Goal: Information Seeking & Learning: Learn about a topic

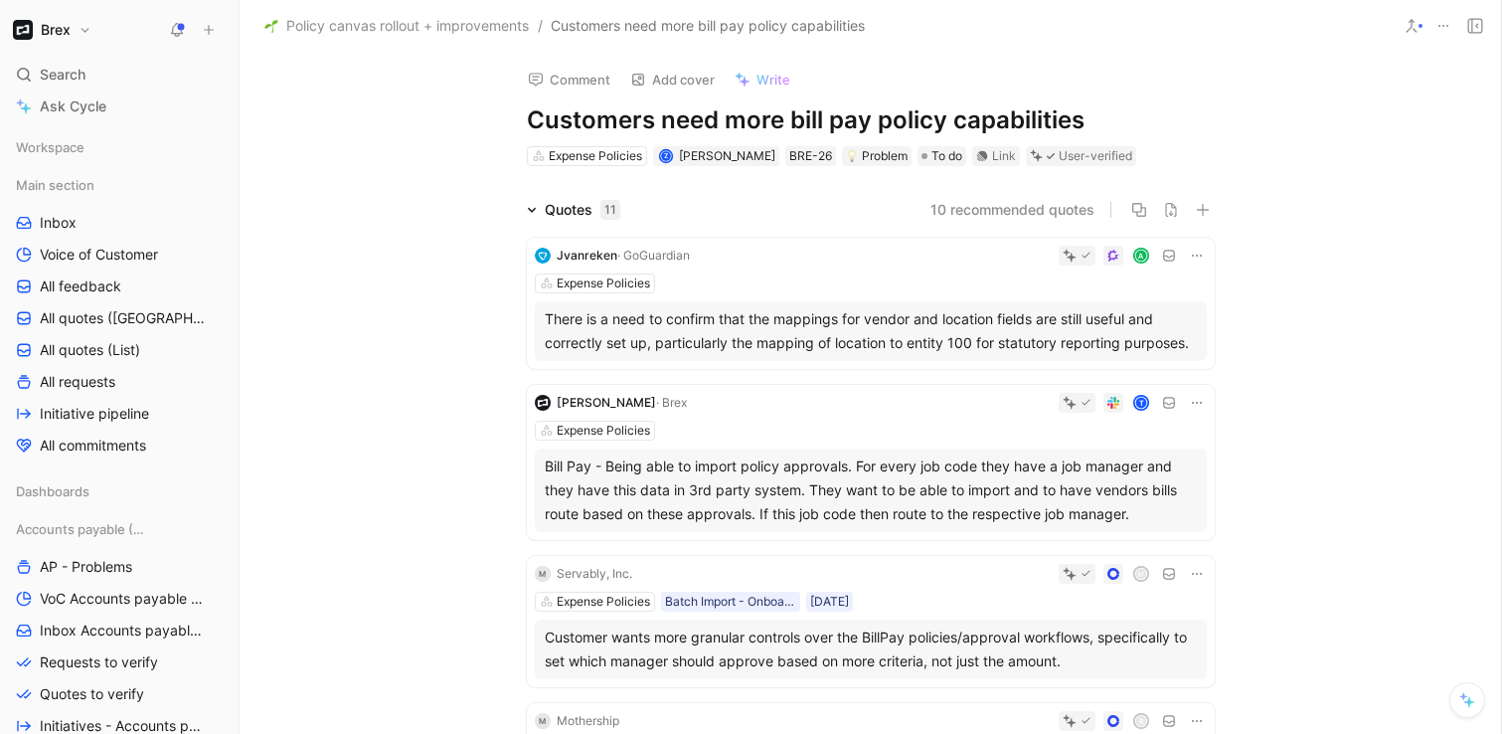
click at [876, 338] on div "There is a need to confirm that the mappings for vendor and location fields are…" at bounding box center [871, 331] width 652 height 48
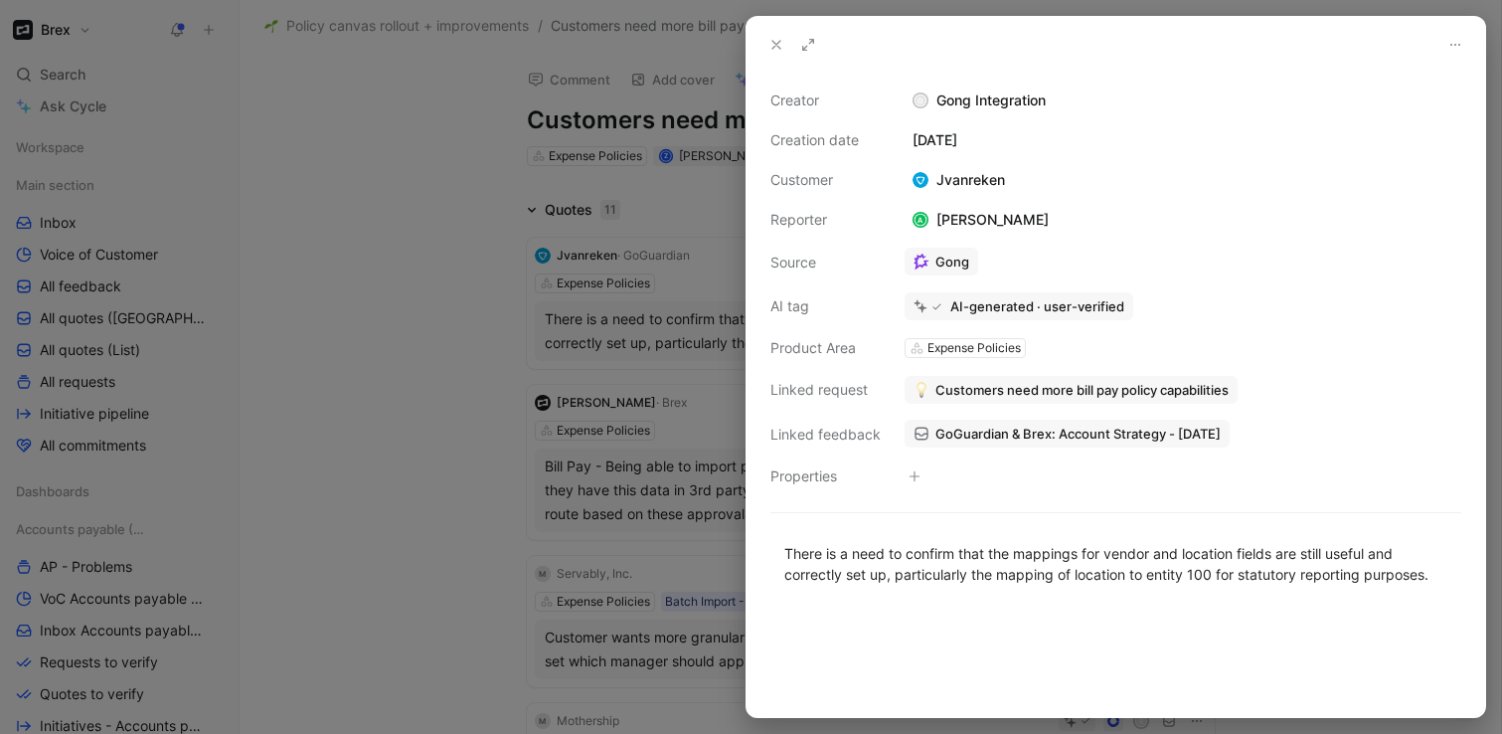
click at [768, 42] on icon at bounding box center [776, 45] width 16 height 16
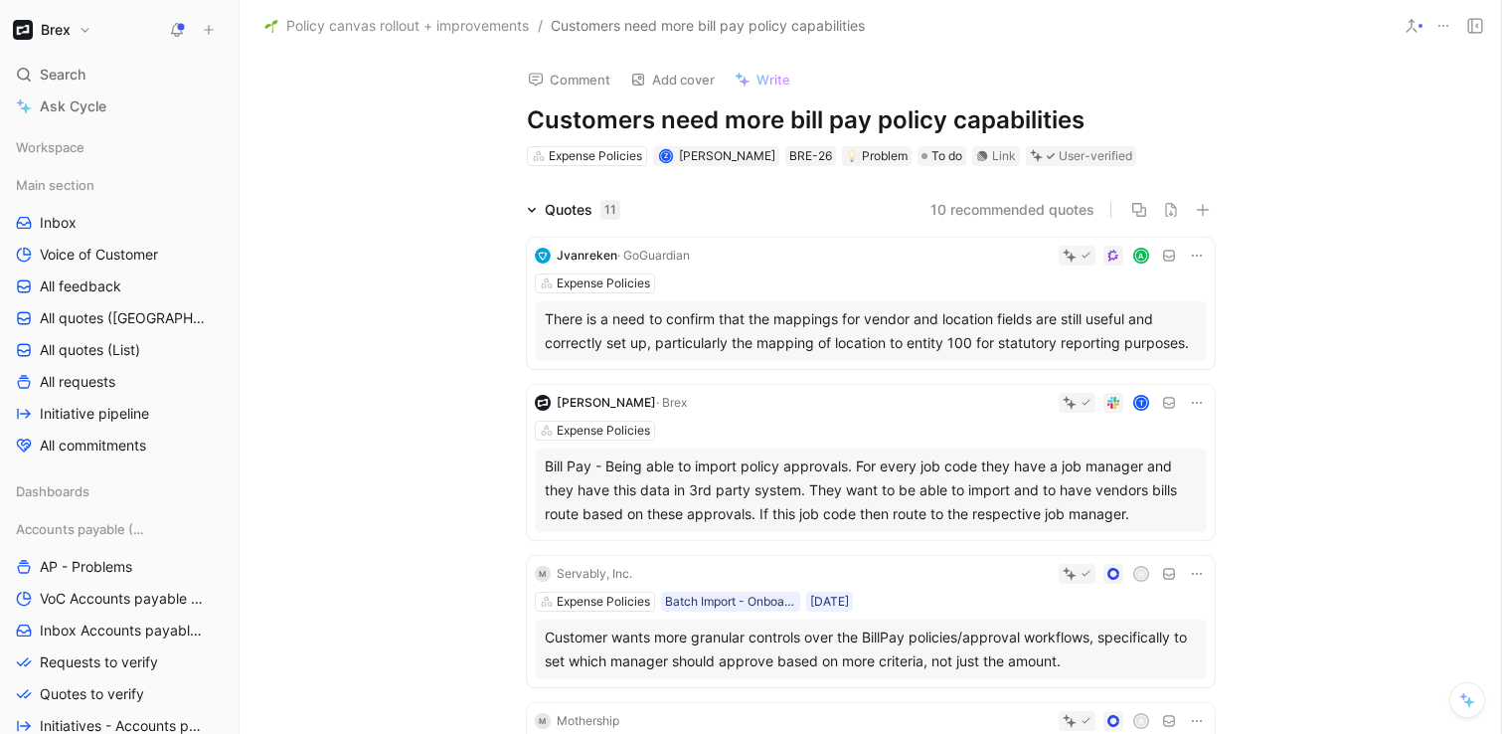
click at [1198, 255] on icon at bounding box center [1197, 256] width 16 height 16
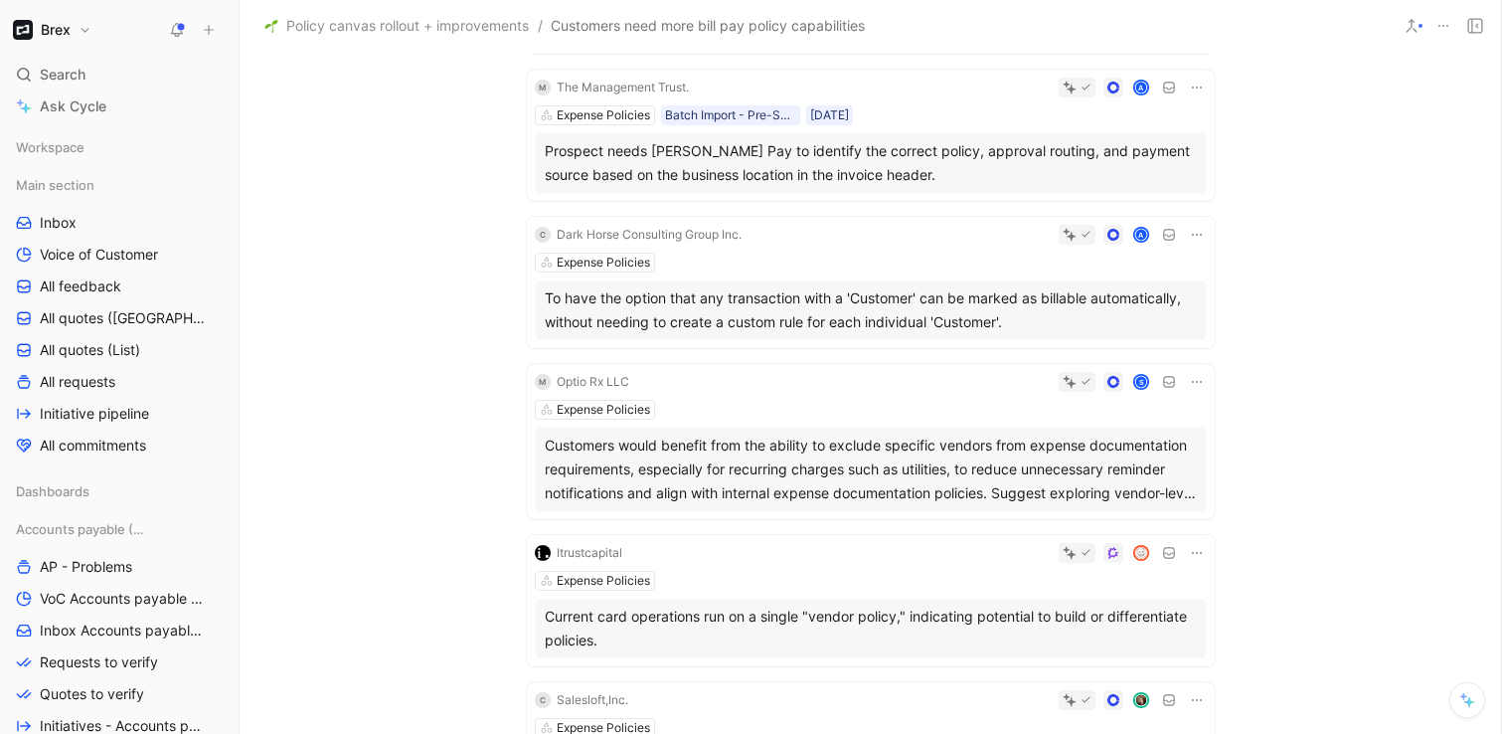
scroll to position [794, 0]
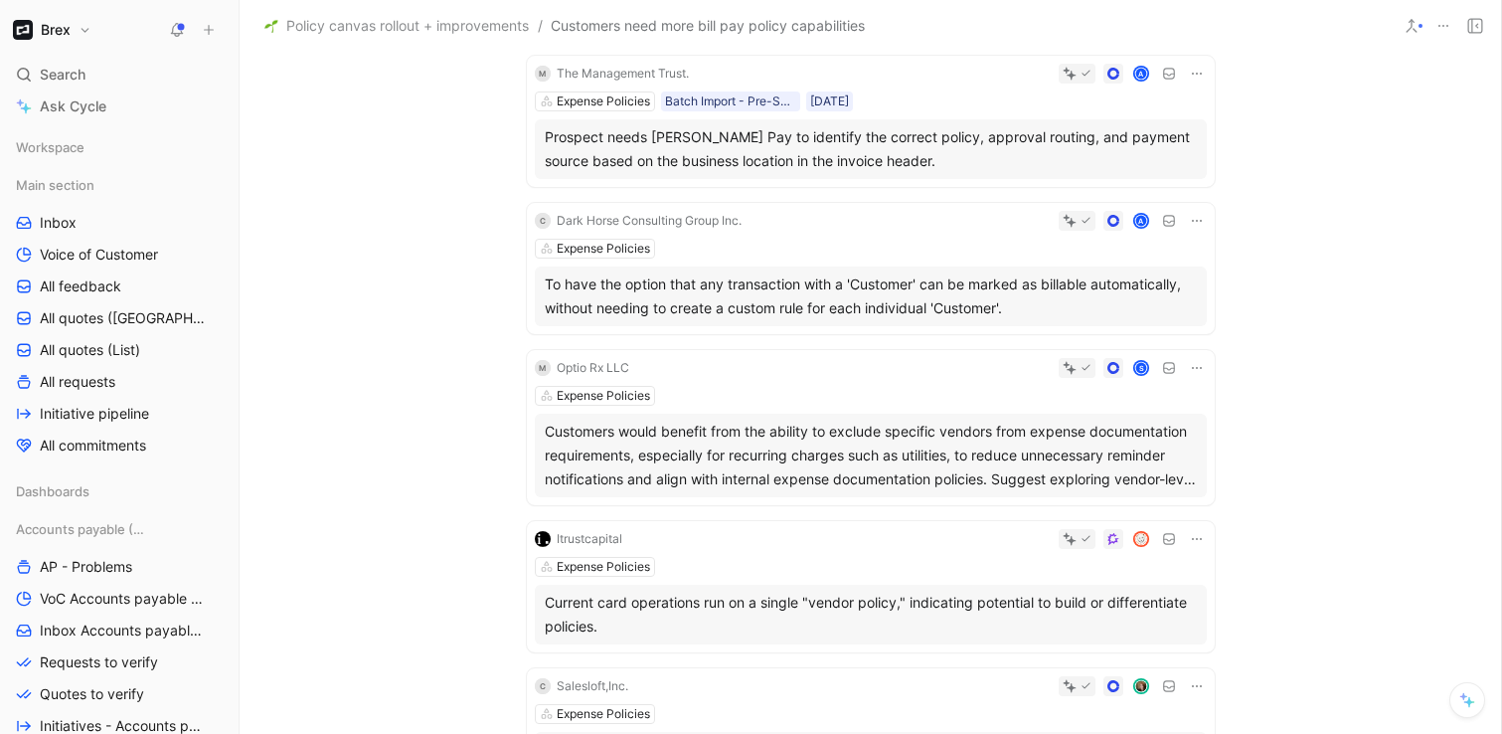
click at [854, 387] on div "Expense Policies" at bounding box center [871, 396] width 672 height 20
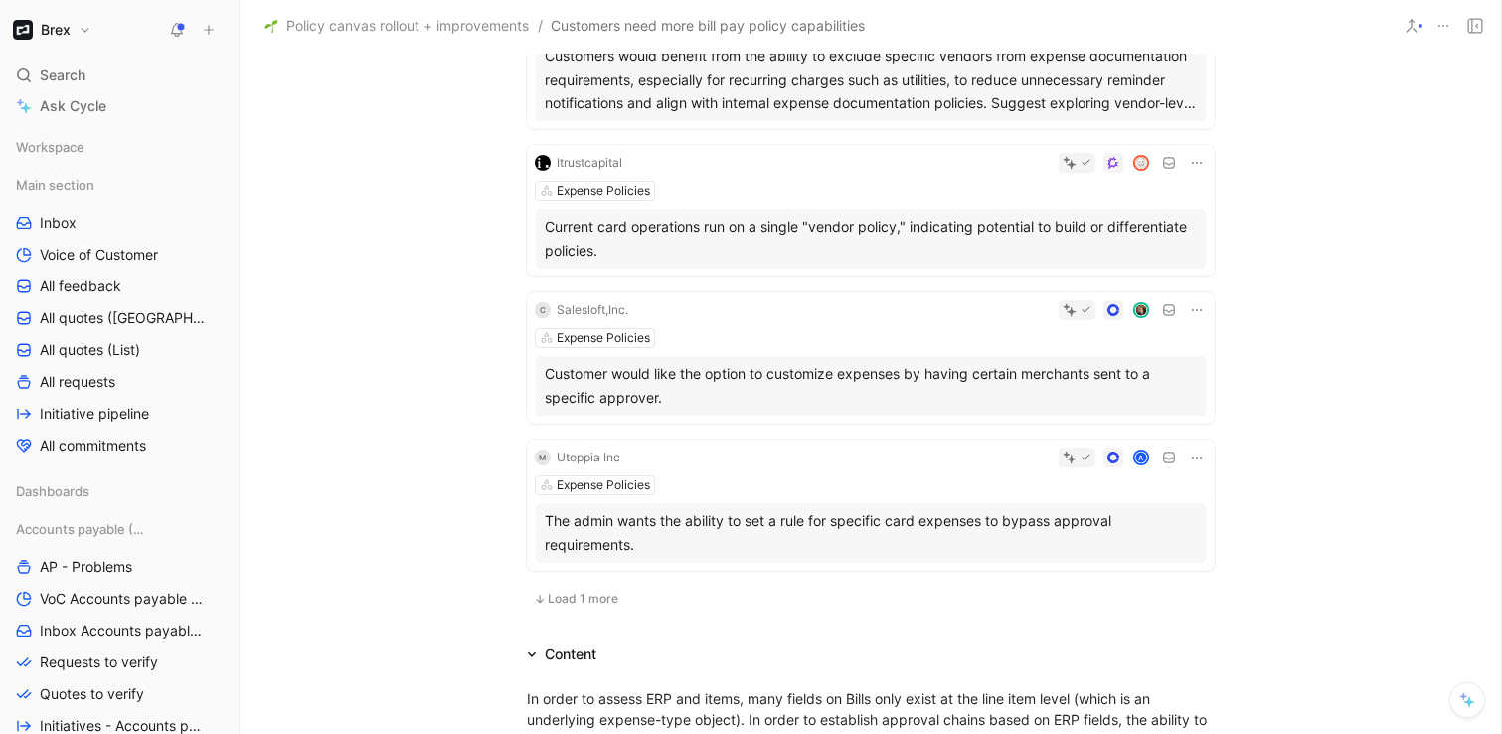
scroll to position [1179, 0]
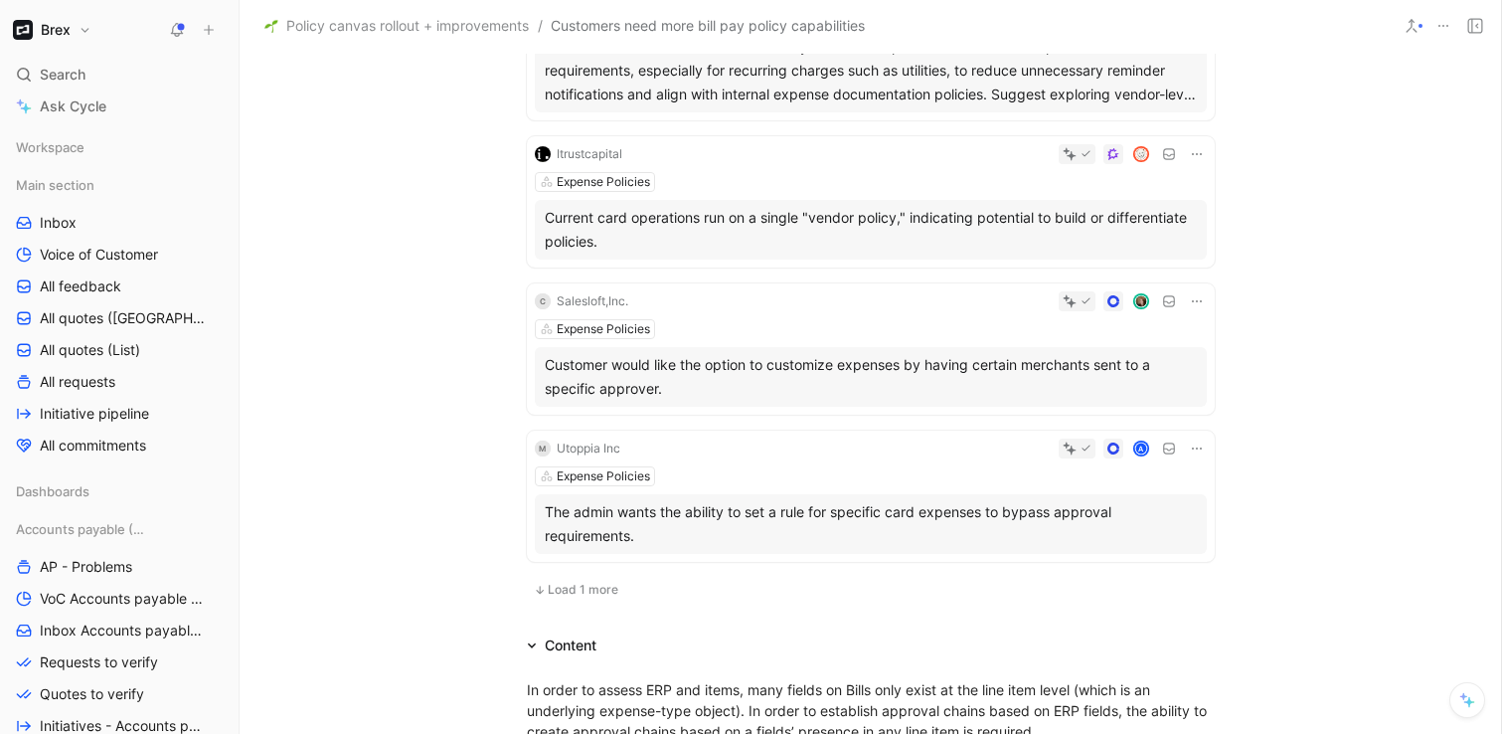
click at [585, 593] on span "Load 1 more" at bounding box center [583, 590] width 71 height 16
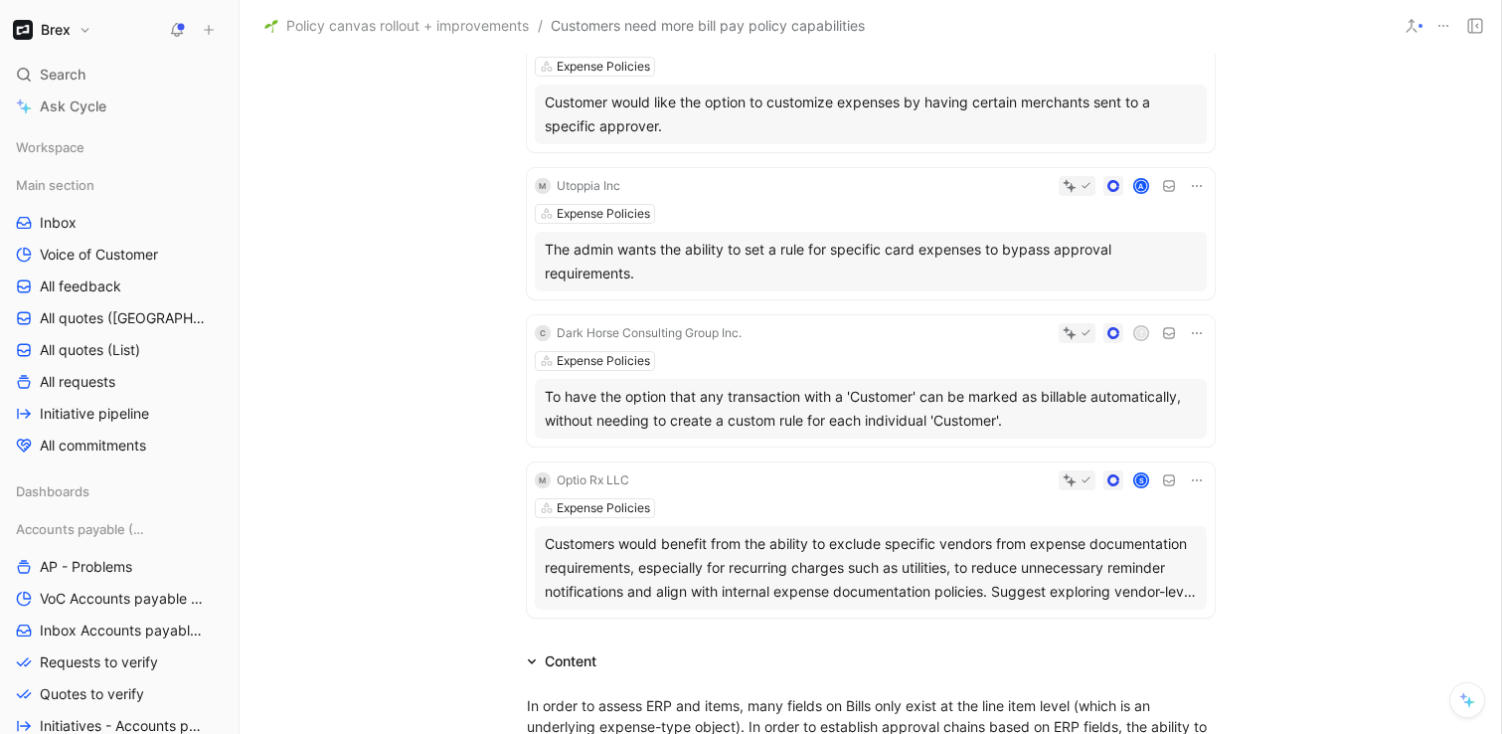
scroll to position [1399, 0]
